Goal: Task Accomplishment & Management: Manage account settings

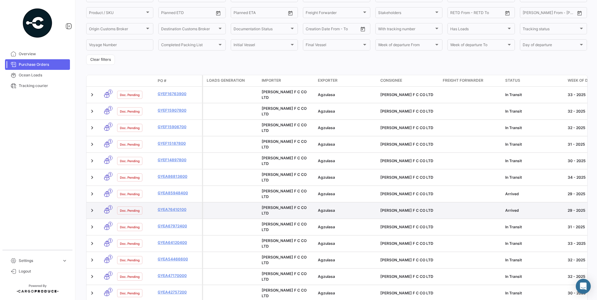
scroll to position [111, 0]
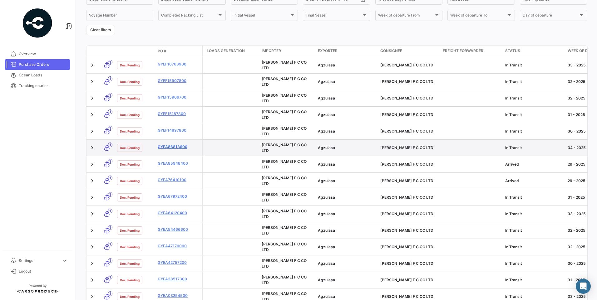
click at [174, 144] on link "GYEA86813600" at bounding box center [179, 147] width 42 height 6
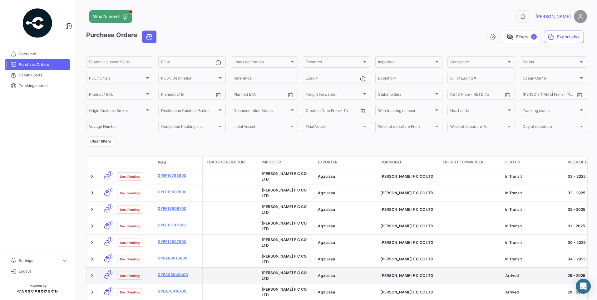
scroll to position [111, 0]
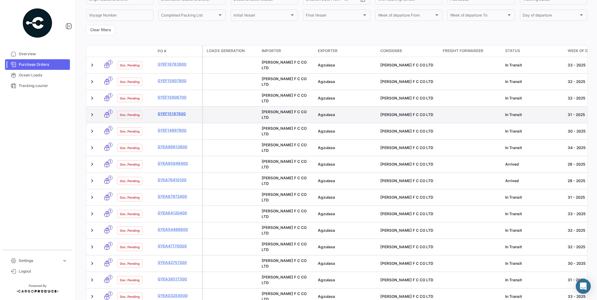
click at [177, 111] on link "GYEF15187800" at bounding box center [179, 114] width 42 height 6
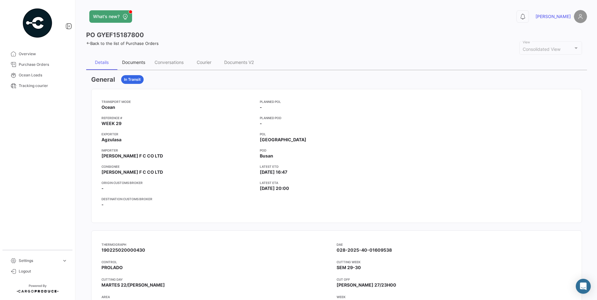
click at [139, 63] on div "Documents" at bounding box center [133, 62] width 23 height 5
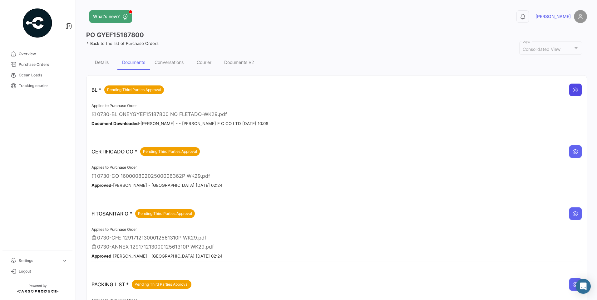
click at [576, 91] on button at bounding box center [575, 90] width 12 height 12
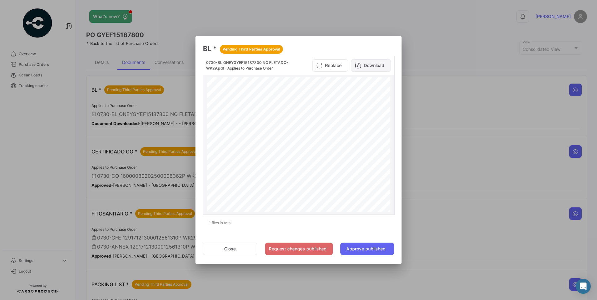
click at [372, 66] on button "Download" at bounding box center [371, 65] width 40 height 12
click at [369, 251] on button "Approve published" at bounding box center [367, 249] width 54 height 12
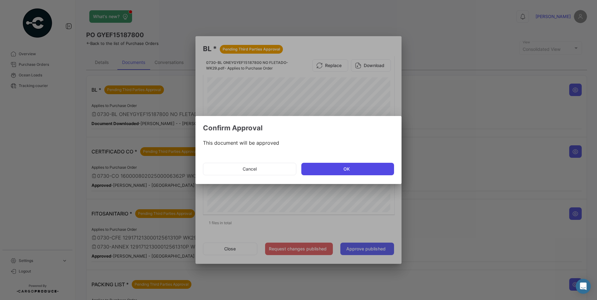
click at [351, 166] on button "OK" at bounding box center [347, 169] width 93 height 12
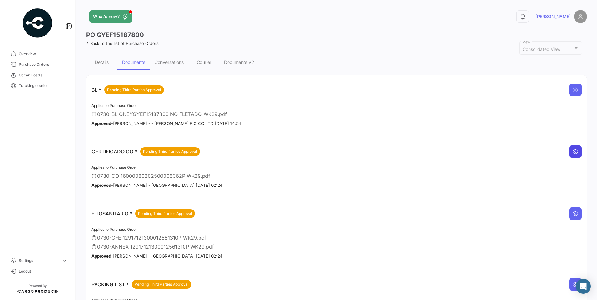
click at [572, 152] on icon at bounding box center [575, 152] width 6 height 6
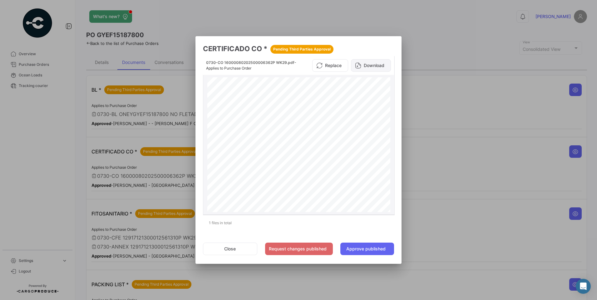
click at [379, 64] on button "Download" at bounding box center [371, 65] width 40 height 12
click at [236, 245] on button "Close" at bounding box center [230, 249] width 54 height 12
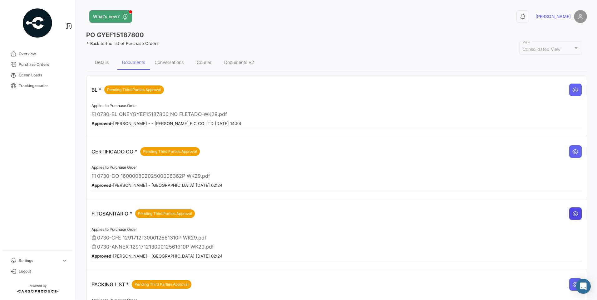
click at [576, 213] on button at bounding box center [575, 214] width 12 height 12
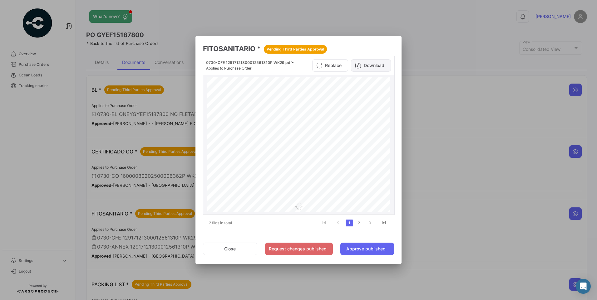
click at [384, 63] on button "Download" at bounding box center [371, 65] width 40 height 12
click at [373, 248] on button "Approve published" at bounding box center [367, 249] width 54 height 12
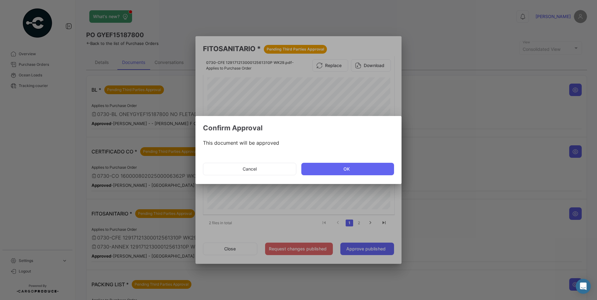
click at [364, 159] on mat-dialog-actions "Cancel OK" at bounding box center [298, 169] width 191 height 21
click at [366, 166] on button "OK" at bounding box center [347, 169] width 93 height 12
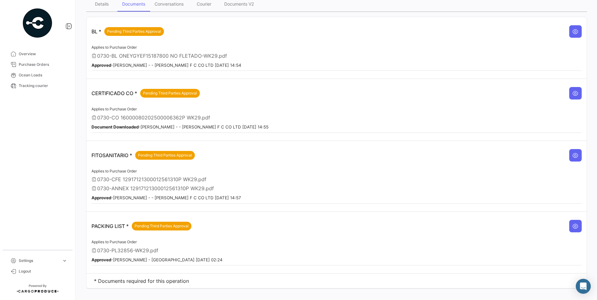
scroll to position [67, 0]
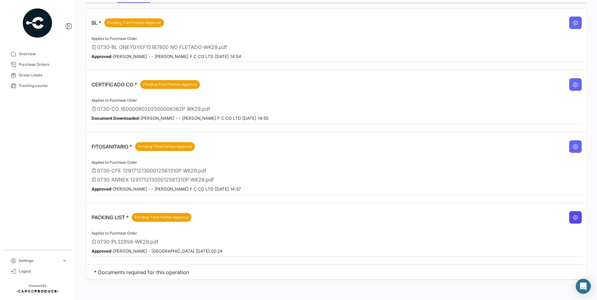
click at [572, 218] on icon at bounding box center [575, 217] width 6 height 6
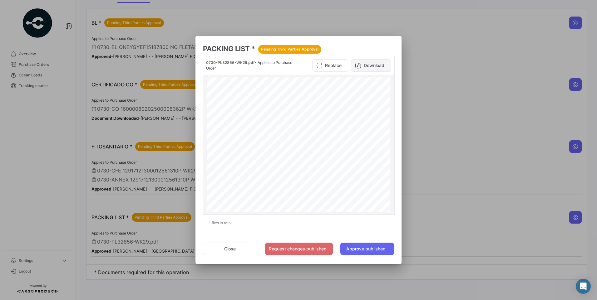
click at [383, 65] on button "Download" at bounding box center [371, 65] width 40 height 12
click at [375, 250] on button "Approve published" at bounding box center [367, 249] width 54 height 12
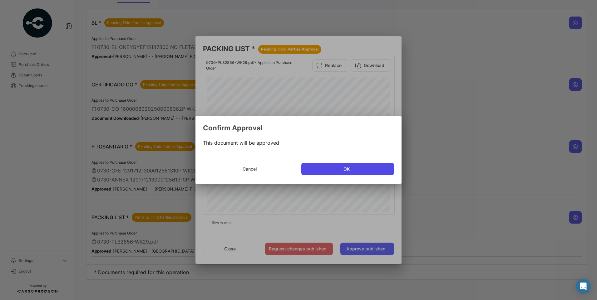
click at [352, 168] on button "OK" at bounding box center [347, 169] width 93 height 12
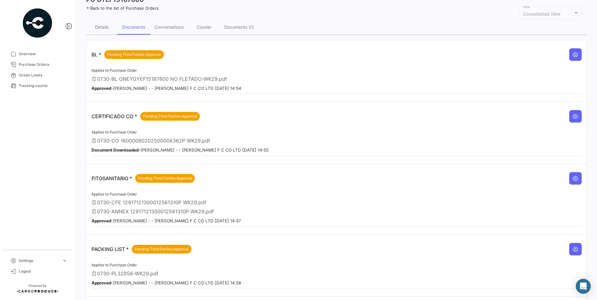
scroll to position [0, 0]
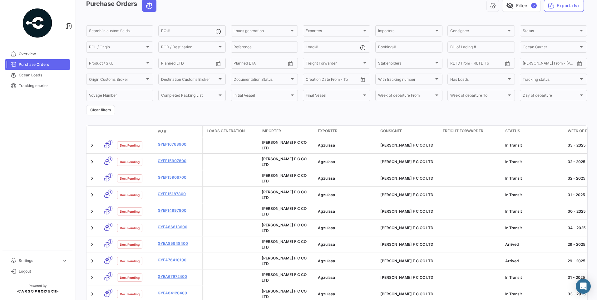
scroll to position [62, 0]
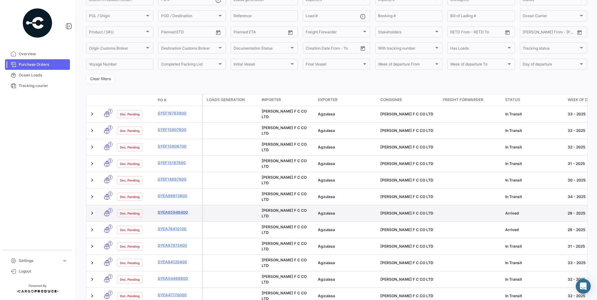
click at [173, 210] on link "GYEA85948400" at bounding box center [179, 213] width 42 height 6
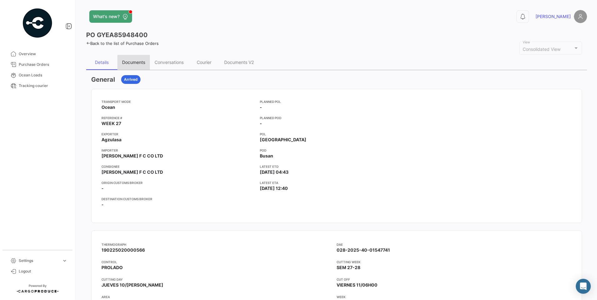
click at [140, 64] on div "Documents" at bounding box center [133, 62] width 23 height 5
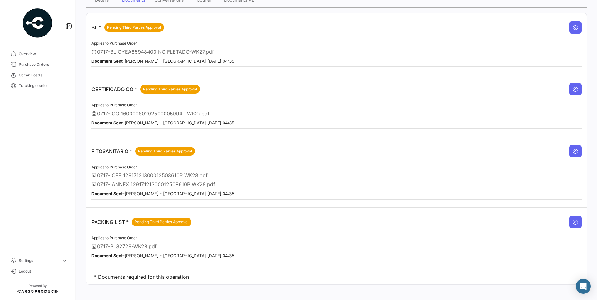
scroll to position [67, 0]
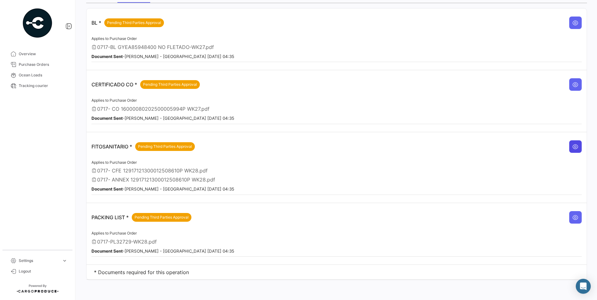
click at [572, 147] on icon at bounding box center [575, 147] width 6 height 6
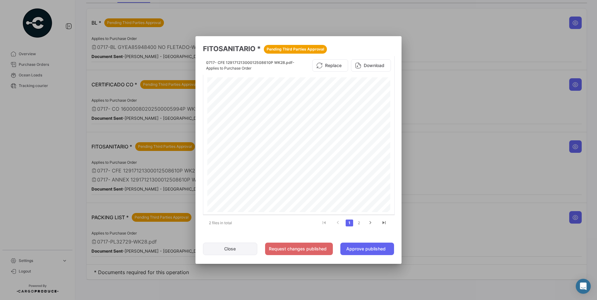
click at [239, 248] on button "Close" at bounding box center [230, 249] width 54 height 12
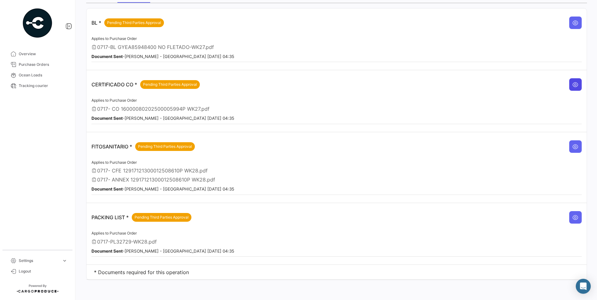
click at [576, 84] on button at bounding box center [575, 84] width 12 height 12
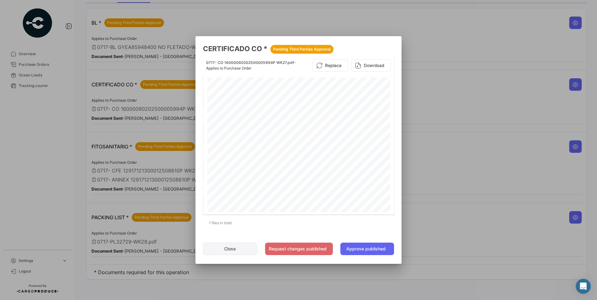
click at [240, 246] on button "Close" at bounding box center [230, 249] width 54 height 12
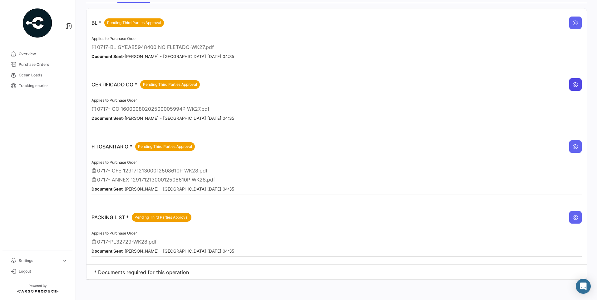
click at [574, 86] on icon at bounding box center [575, 84] width 6 height 6
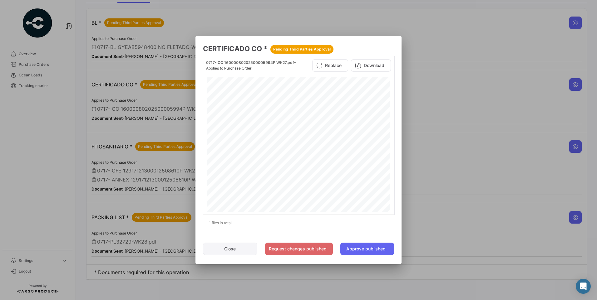
click at [221, 248] on button "Close" at bounding box center [230, 249] width 54 height 12
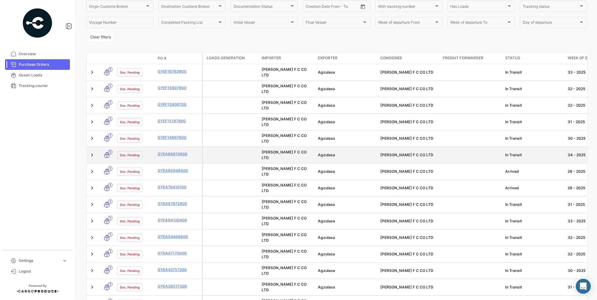
scroll to position [111, 0]
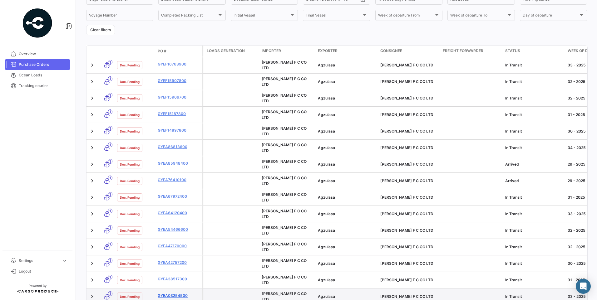
click at [168, 293] on link "GYEA03254500" at bounding box center [179, 296] width 42 height 6
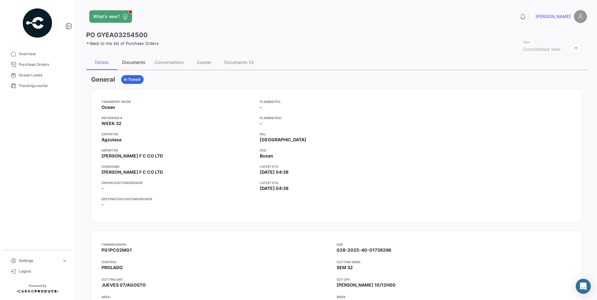
click at [128, 65] on div "Documents" at bounding box center [133, 62] width 23 height 5
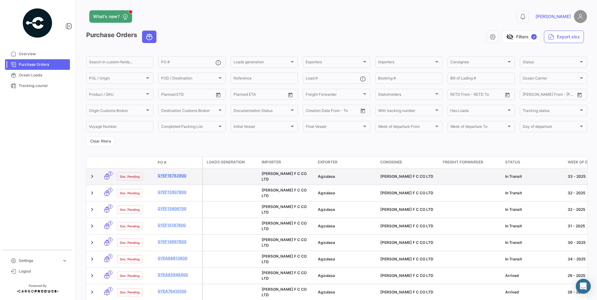
click at [183, 173] on link "GYEF16763900" at bounding box center [179, 176] width 42 height 6
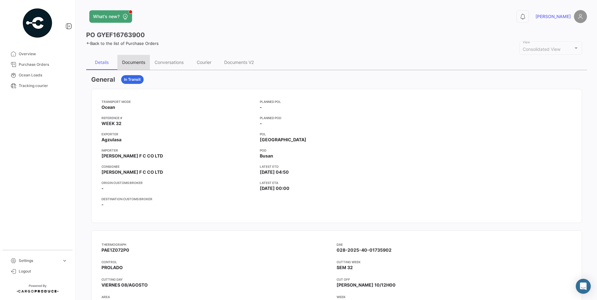
click at [138, 61] on div "Documents" at bounding box center [133, 62] width 23 height 5
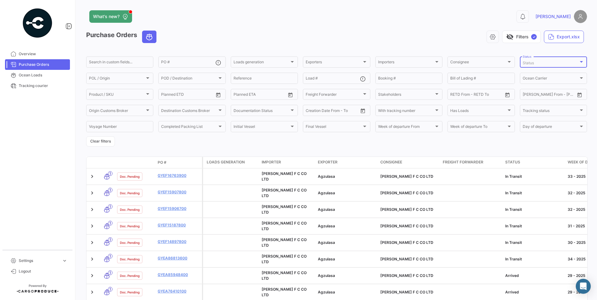
click at [548, 64] on div "Status" at bounding box center [550, 63] width 56 height 4
click at [548, 64] on input "dropdown search" at bounding box center [532, 62] width 87 height 11
click at [465, 42] on div at bounding box center [298, 150] width 597 height 300
click at [291, 109] on div at bounding box center [292, 110] width 6 height 5
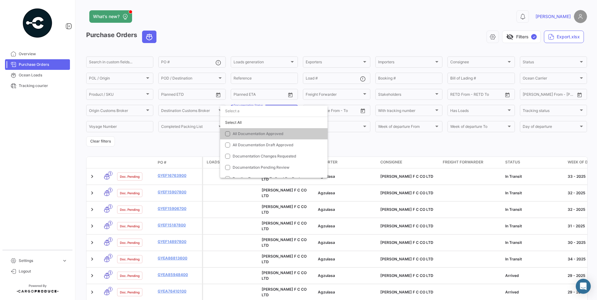
click at [190, 145] on div at bounding box center [298, 150] width 597 height 300
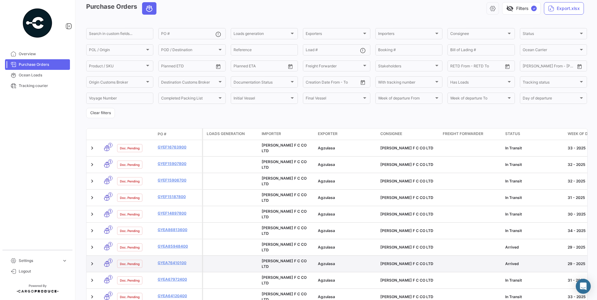
scroll to position [62, 0]
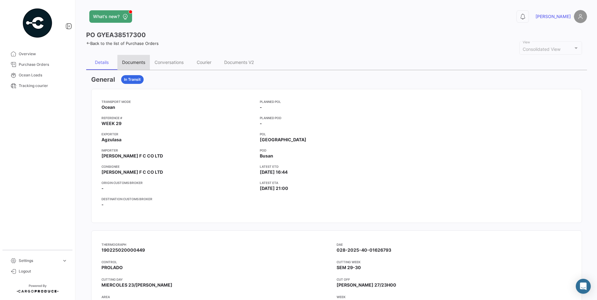
click at [144, 59] on div "Documents" at bounding box center [133, 62] width 32 height 15
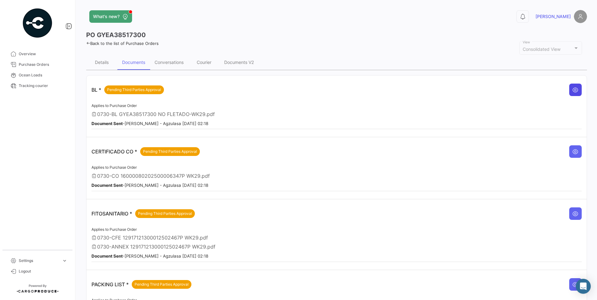
click at [576, 89] on button at bounding box center [575, 90] width 12 height 12
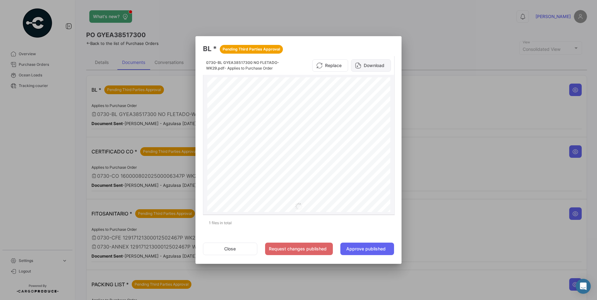
click at [373, 63] on button "Download" at bounding box center [371, 65] width 40 height 12
click at [374, 245] on button "Approve published" at bounding box center [367, 249] width 54 height 12
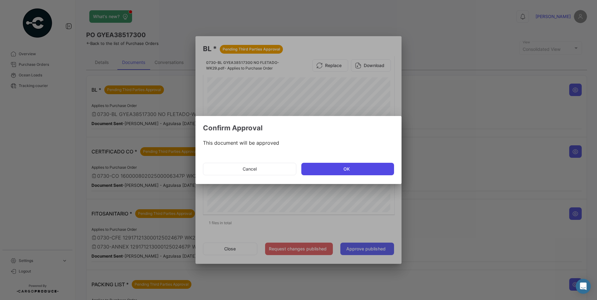
click at [362, 169] on button "OK" at bounding box center [347, 169] width 93 height 12
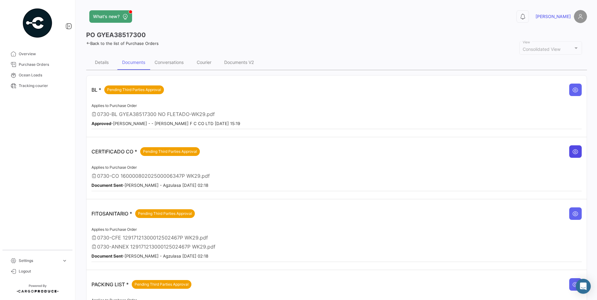
click at [572, 152] on icon at bounding box center [575, 152] width 6 height 6
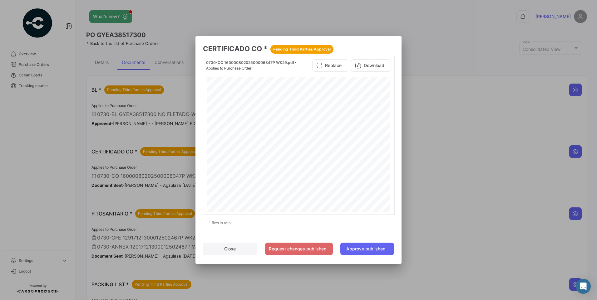
click at [235, 250] on button "Close" at bounding box center [230, 249] width 54 height 12
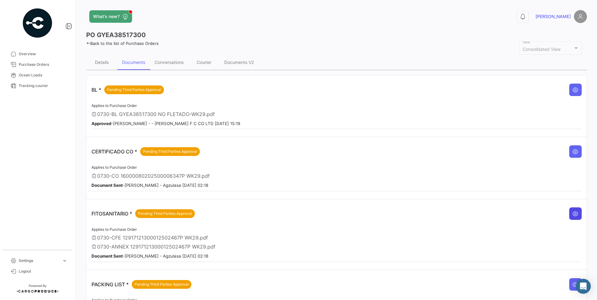
click at [572, 216] on icon at bounding box center [575, 214] width 6 height 6
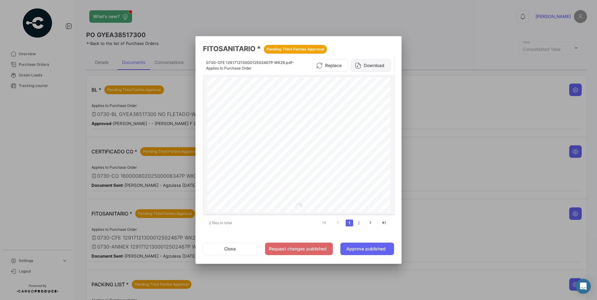
click at [377, 68] on button "Download" at bounding box center [371, 65] width 40 height 12
click at [370, 251] on button "Approve published" at bounding box center [367, 249] width 54 height 12
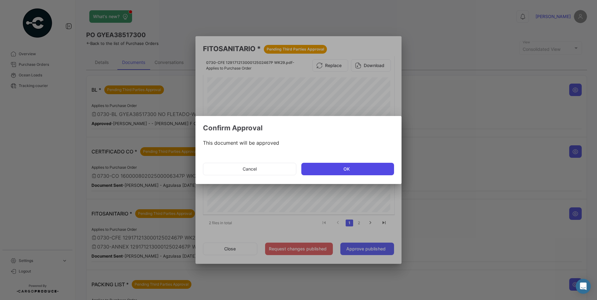
click at [335, 170] on button "OK" at bounding box center [347, 169] width 93 height 12
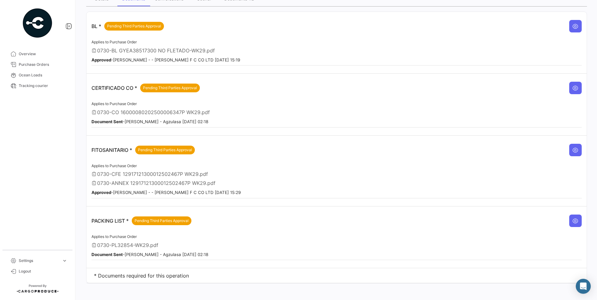
scroll to position [67, 0]
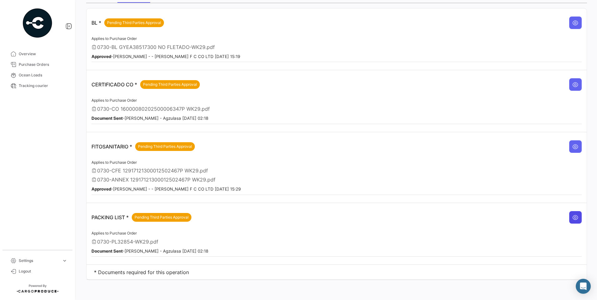
click at [573, 217] on icon at bounding box center [575, 217] width 6 height 6
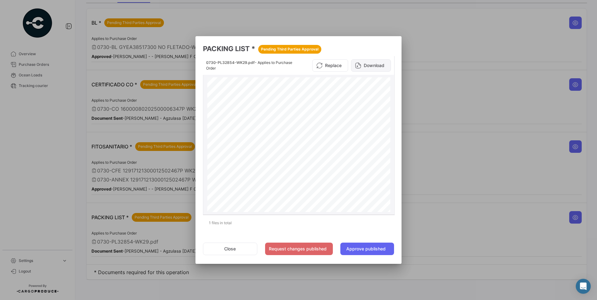
click at [377, 62] on button "Download" at bounding box center [371, 65] width 40 height 12
click at [359, 251] on button "Approve published" at bounding box center [367, 249] width 54 height 12
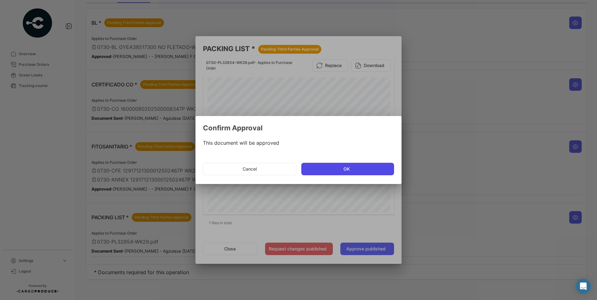
click at [337, 166] on button "OK" at bounding box center [347, 169] width 93 height 12
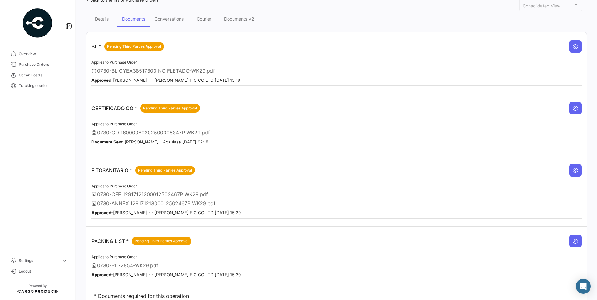
scroll to position [0, 0]
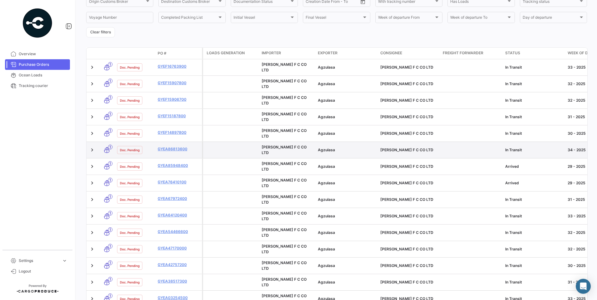
scroll to position [111, 0]
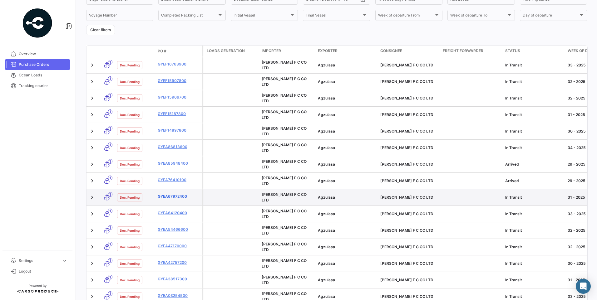
click at [170, 194] on link "GYEA67972400" at bounding box center [179, 197] width 42 height 6
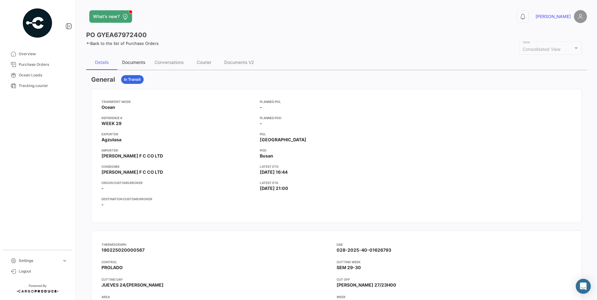
click at [134, 64] on div "Documents" at bounding box center [133, 62] width 23 height 5
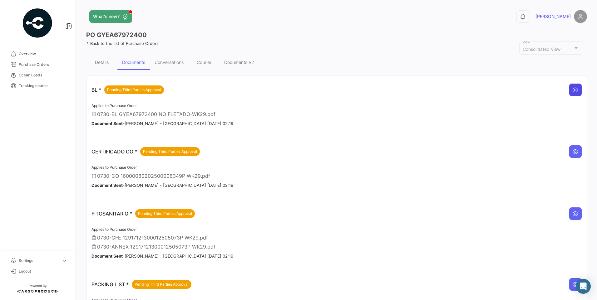
click at [574, 92] on icon at bounding box center [575, 90] width 6 height 6
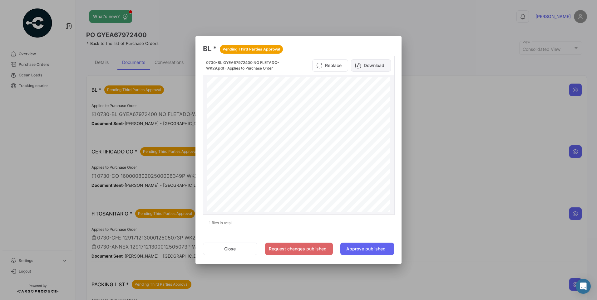
click at [382, 66] on button "Download" at bounding box center [371, 65] width 40 height 12
click at [375, 250] on button "Approve published" at bounding box center [367, 249] width 54 height 12
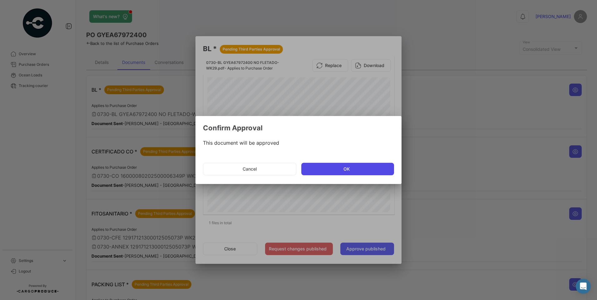
click at [356, 173] on button "OK" at bounding box center [347, 169] width 93 height 12
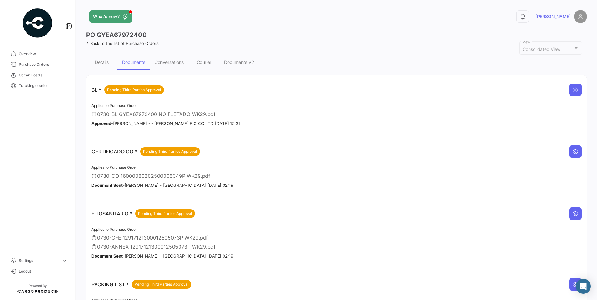
scroll to position [31, 0]
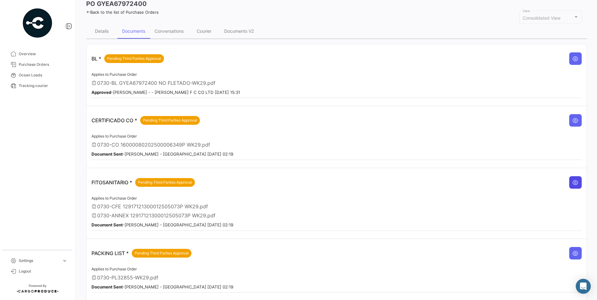
click at [572, 180] on icon at bounding box center [575, 182] width 6 height 6
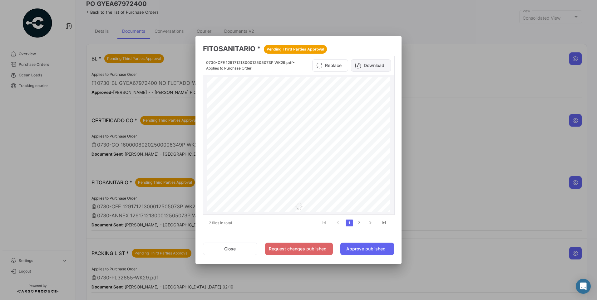
click at [377, 65] on button "Download" at bounding box center [371, 65] width 40 height 12
click at [355, 248] on button "Approve published" at bounding box center [367, 249] width 54 height 12
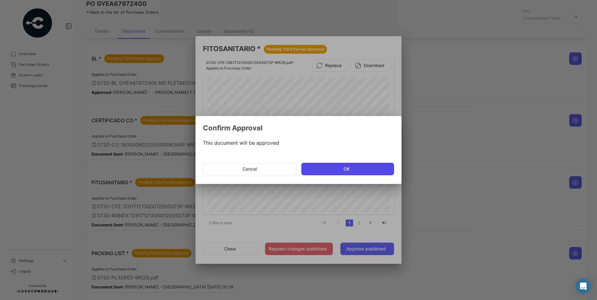
click at [351, 167] on button "OK" at bounding box center [347, 169] width 93 height 12
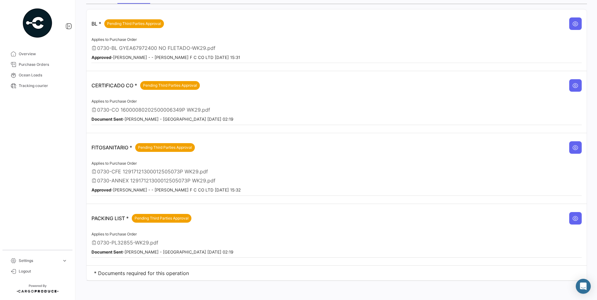
scroll to position [67, 0]
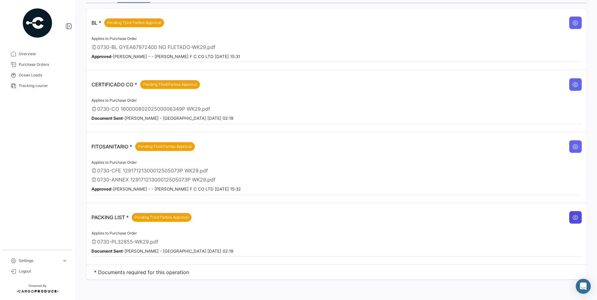
click at [573, 216] on icon at bounding box center [575, 217] width 6 height 6
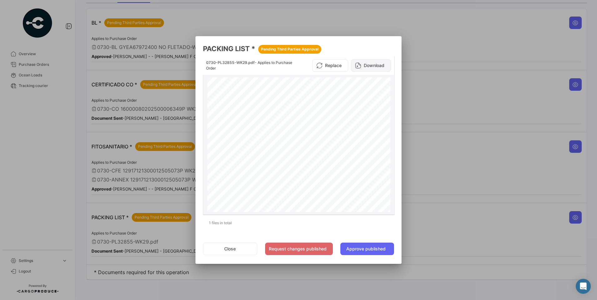
click at [383, 68] on button "Download" at bounding box center [371, 65] width 40 height 12
click at [365, 255] on button "Approve published" at bounding box center [367, 249] width 54 height 12
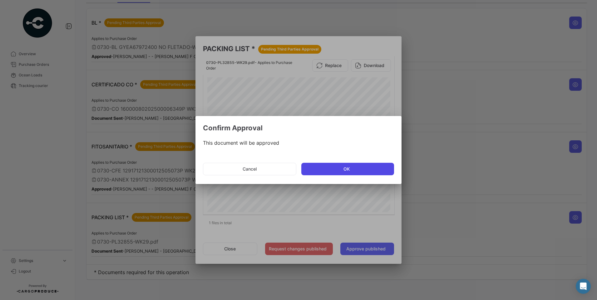
click at [369, 167] on button "OK" at bounding box center [347, 169] width 93 height 12
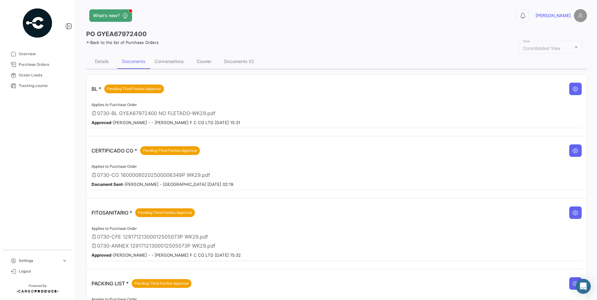
scroll to position [0, 0]
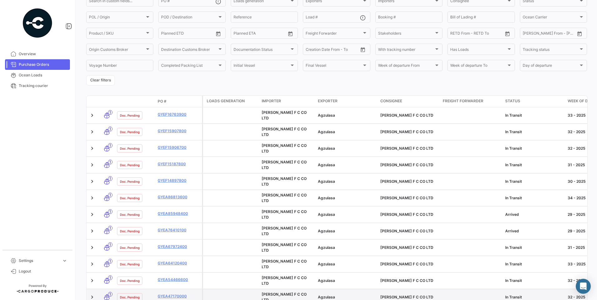
scroll to position [111, 0]
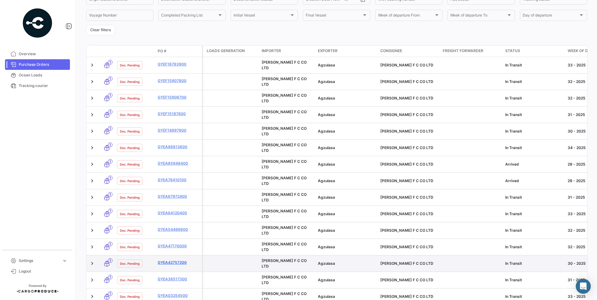
click at [185, 260] on link "GYEA42757200" at bounding box center [179, 263] width 42 height 6
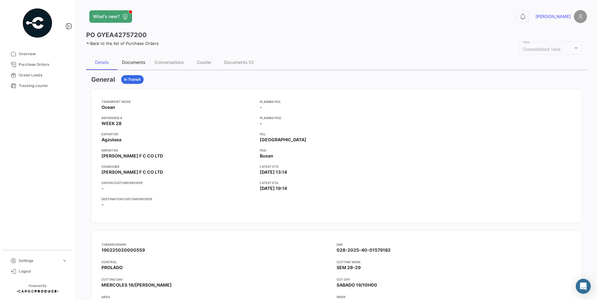
click at [141, 64] on div "Documents" at bounding box center [133, 62] width 23 height 5
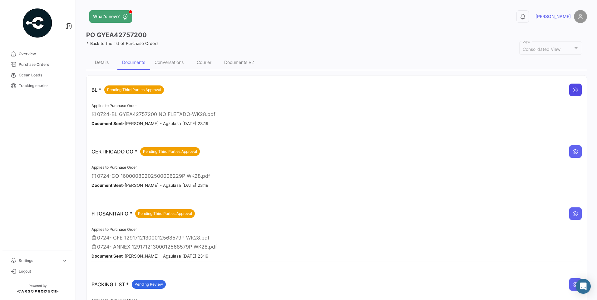
click at [575, 93] on icon at bounding box center [575, 90] width 6 height 6
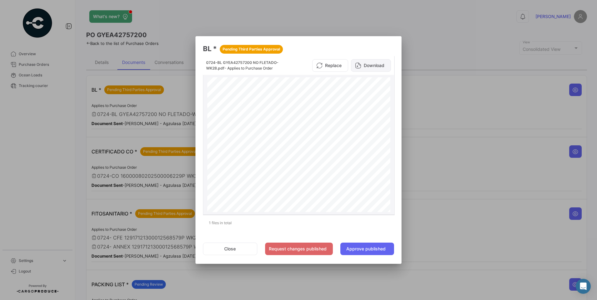
click at [379, 65] on button "Download" at bounding box center [371, 65] width 40 height 12
click at [251, 251] on button "Close" at bounding box center [230, 249] width 54 height 12
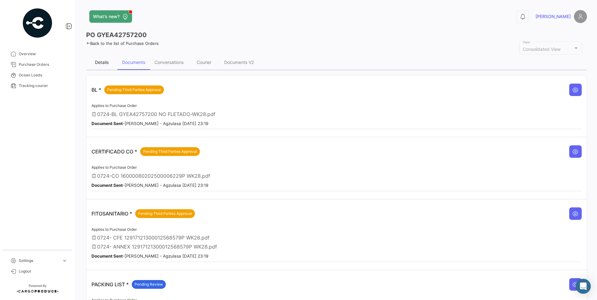
click at [107, 64] on div "Details" at bounding box center [102, 62] width 14 height 5
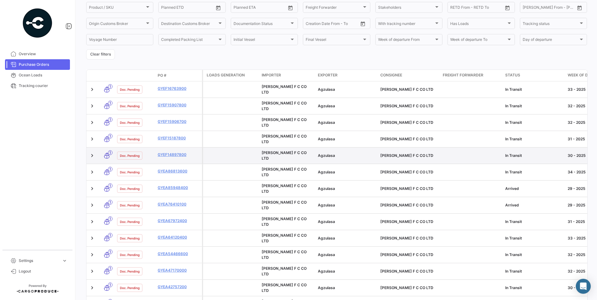
scroll to position [94, 0]
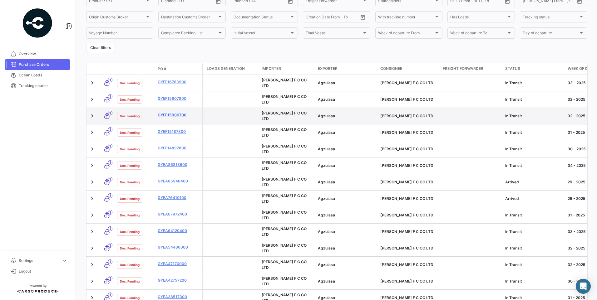
click at [171, 112] on link "GYEF15906700" at bounding box center [179, 115] width 42 height 6
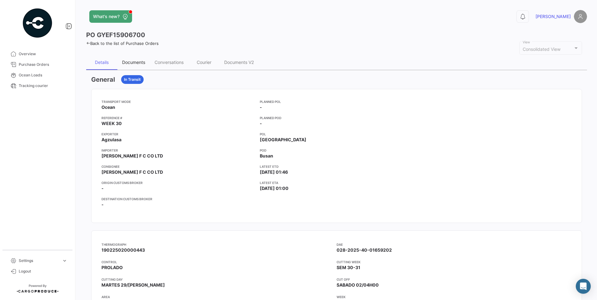
click at [138, 61] on div "Documents" at bounding box center [133, 62] width 23 height 5
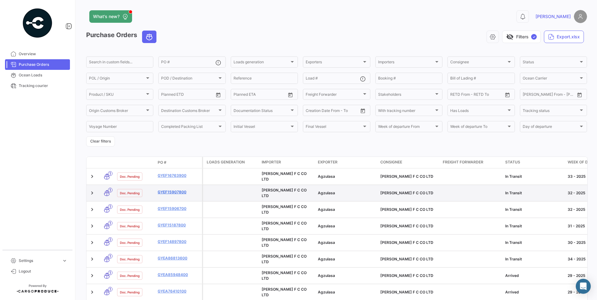
click at [165, 189] on link "GYEF15907800" at bounding box center [179, 192] width 42 height 6
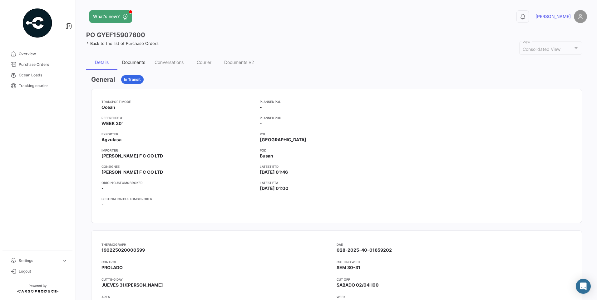
click at [141, 60] on div "Documents" at bounding box center [133, 62] width 23 height 5
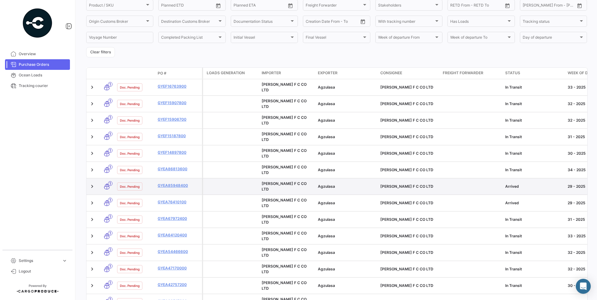
scroll to position [94, 0]
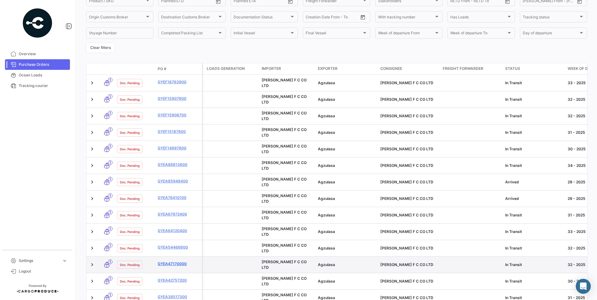
click at [179, 261] on link "GYEA47170000" at bounding box center [179, 264] width 42 height 6
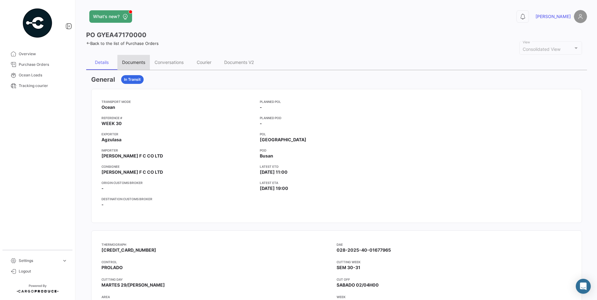
click at [142, 62] on div "Documents" at bounding box center [133, 62] width 23 height 5
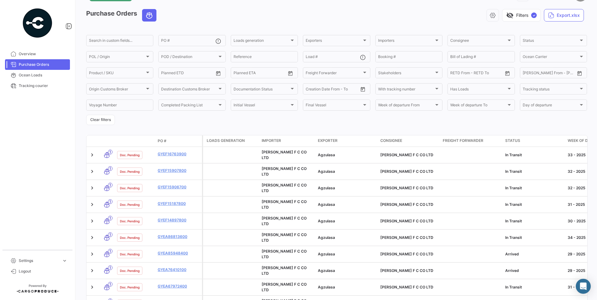
scroll to position [94, 0]
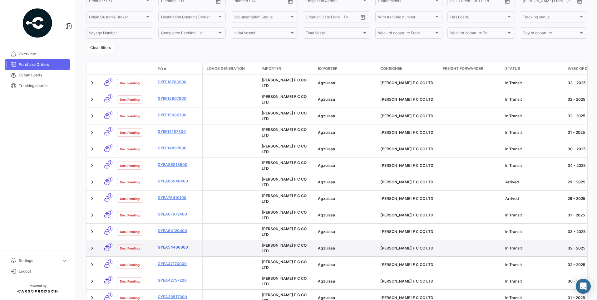
click at [178, 245] on link "GYEA54466600" at bounding box center [179, 248] width 42 height 6
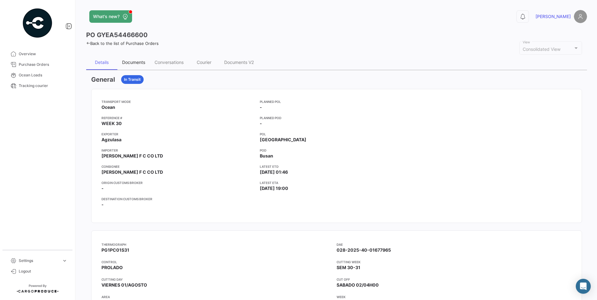
click at [140, 61] on div "Documents" at bounding box center [133, 62] width 23 height 5
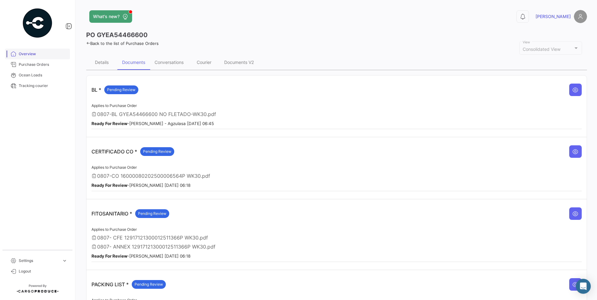
drag, startPoint x: 31, startPoint y: 55, endPoint x: 61, endPoint y: 57, distance: 29.7
click at [31, 55] on span "Overview" at bounding box center [43, 54] width 49 height 6
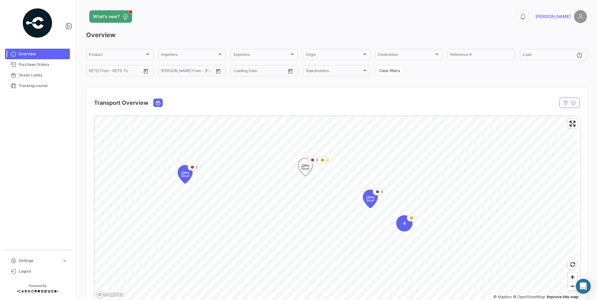
click at [324, 160] on icon "Map marker" at bounding box center [323, 160] width 4 height 4
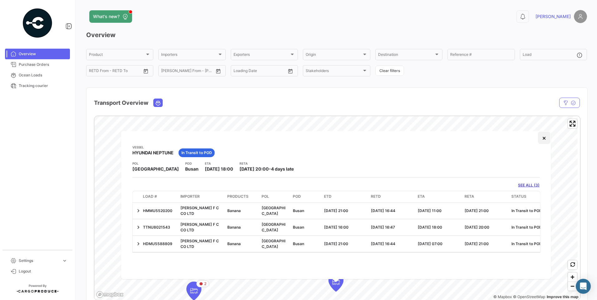
click at [547, 141] on button "×" at bounding box center [543, 138] width 12 height 12
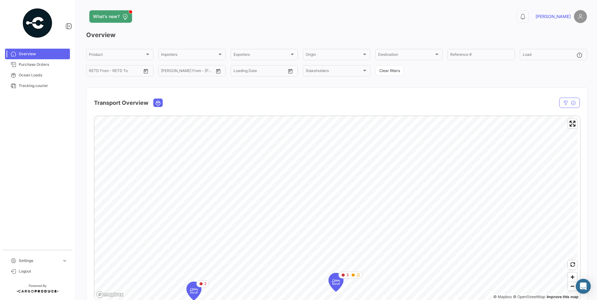
scroll to position [156, 0]
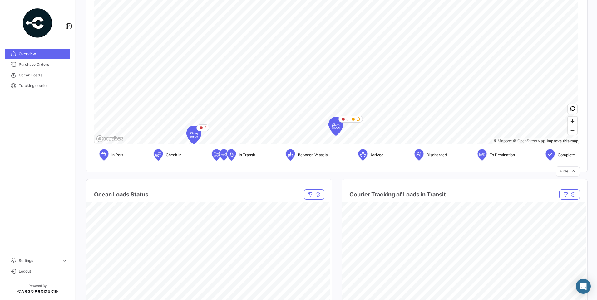
click at [23, 197] on mat-nav-list "Overview Purchase Orders Ocean Loads Tracking courier" at bounding box center [37, 146] width 75 height 201
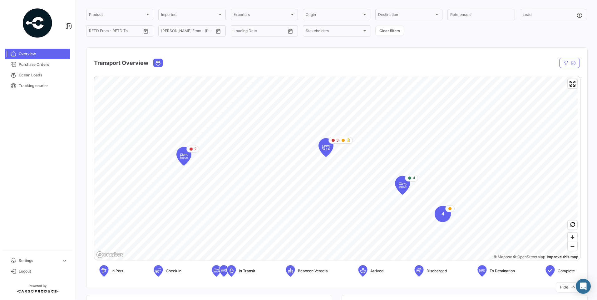
scroll to position [31, 0]
